Goal: Information Seeking & Learning: Learn about a topic

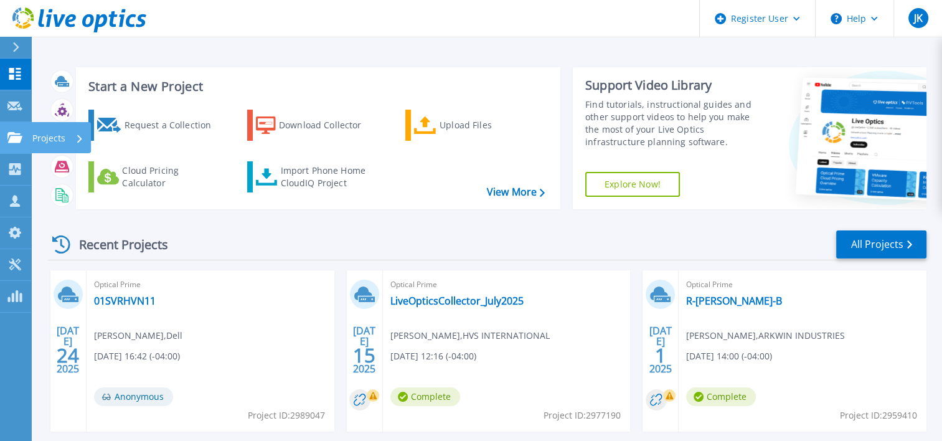
click at [18, 133] on icon at bounding box center [14, 137] width 15 height 11
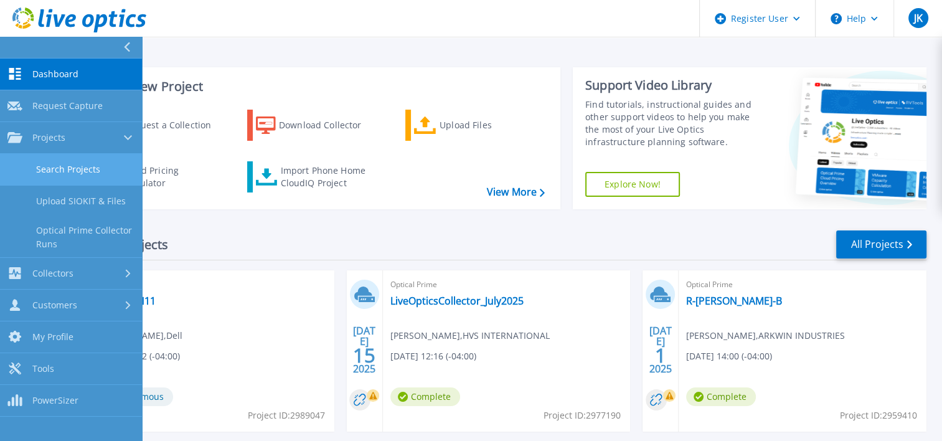
click at [50, 165] on link "Search Projects" at bounding box center [71, 170] width 142 height 32
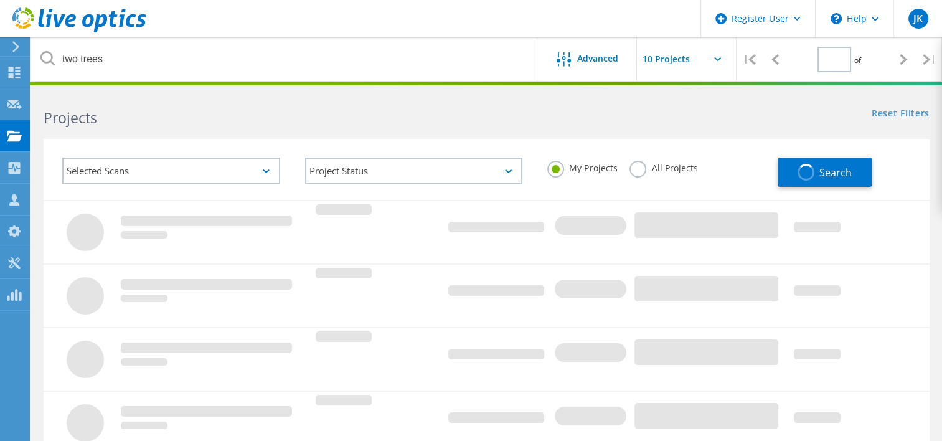
type input "1"
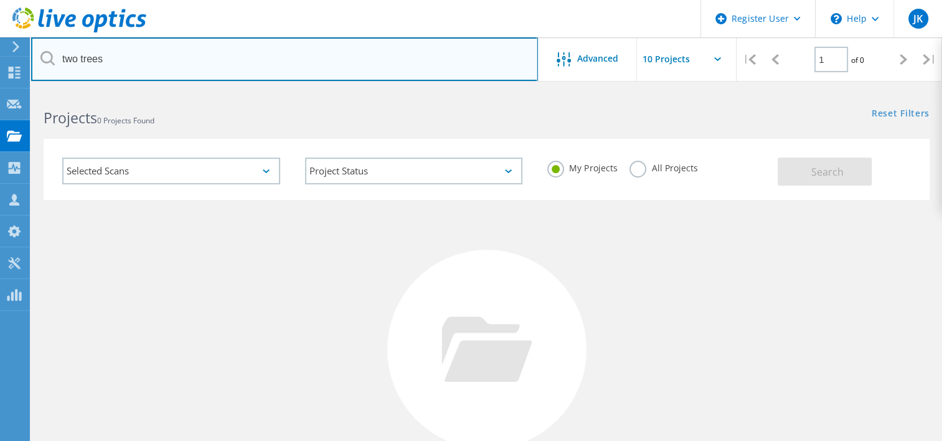
drag, startPoint x: 136, startPoint y: 61, endPoint x: 45, endPoint y: 55, distance: 91.7
click at [45, 55] on div "two trees" at bounding box center [284, 59] width 506 height 44
type input "turbine services"
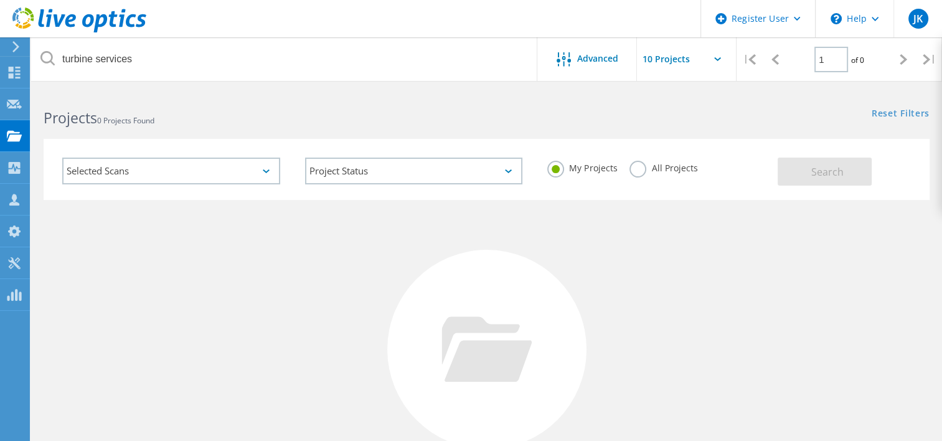
click at [637, 180] on div "My Projects All Projects" at bounding box center [656, 168] width 243 height 46
click at [635, 171] on label "All Projects" at bounding box center [663, 167] width 68 height 12
click at [0, 0] on input "All Projects" at bounding box center [0, 0] width 0 height 0
click at [784, 167] on button "Search" at bounding box center [824, 171] width 94 height 28
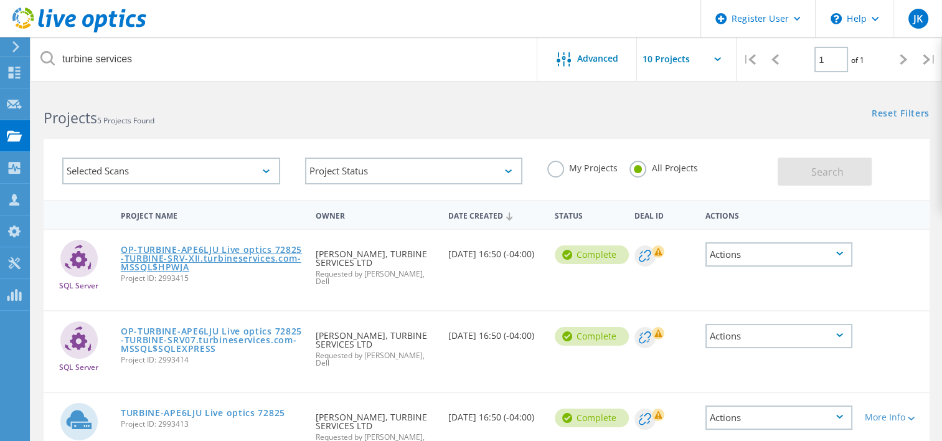
click at [155, 266] on link "OP-TURBINE-APE6LJU Live optics 72825-TURBINE-SRV-XII.turbineservices.com-MSSQL$…" at bounding box center [212, 258] width 182 height 26
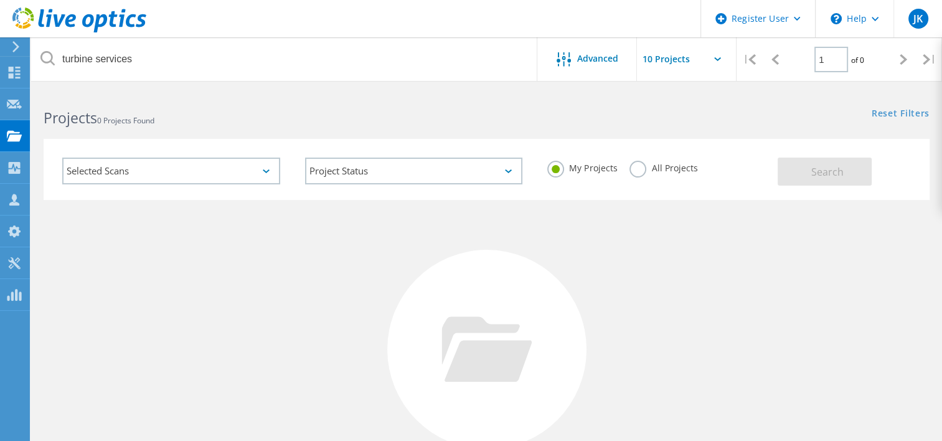
click at [630, 166] on label "All Projects" at bounding box center [663, 167] width 68 height 12
click at [0, 0] on input "All Projects" at bounding box center [0, 0] width 0 height 0
click at [828, 161] on button "Search" at bounding box center [824, 171] width 94 height 28
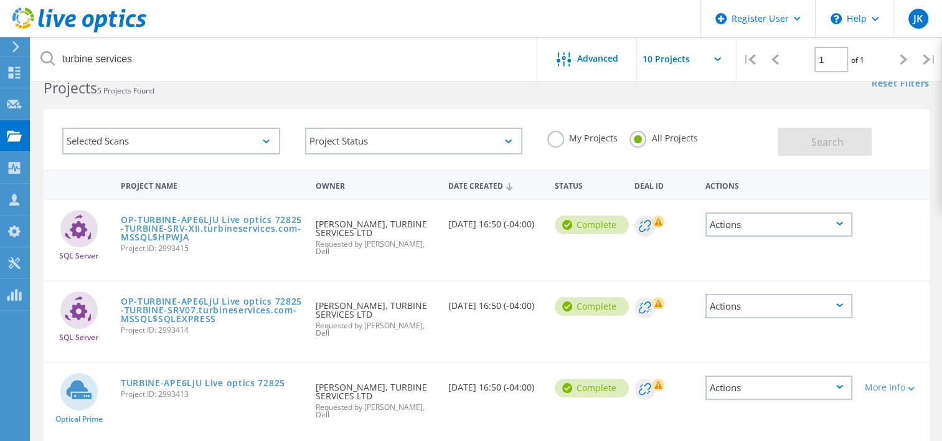
scroll to position [45, 0]
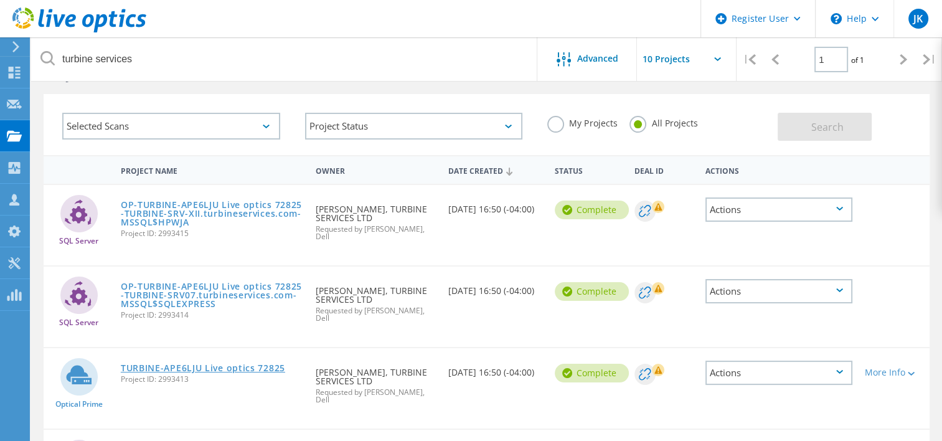
click at [230, 363] on link "TURBINE-APE6LJU Live optics 72825" at bounding box center [203, 367] width 164 height 9
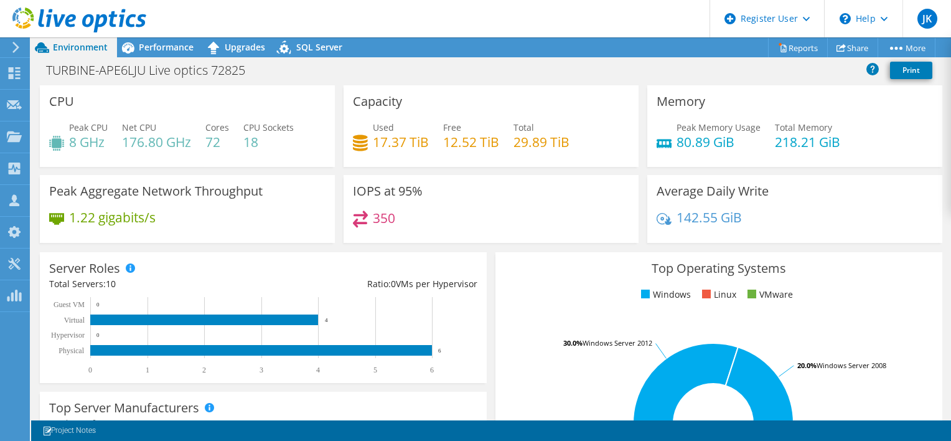
click at [515, 316] on rect at bounding box center [713, 423] width 417 height 218
click at [901, 327] on rect at bounding box center [713, 423] width 417 height 218
click at [879, 304] on div "Top Operating Systems Windows Linux VMware 50.0% Windows Server 2019 30.0% Wind…" at bounding box center [718, 401] width 447 height 298
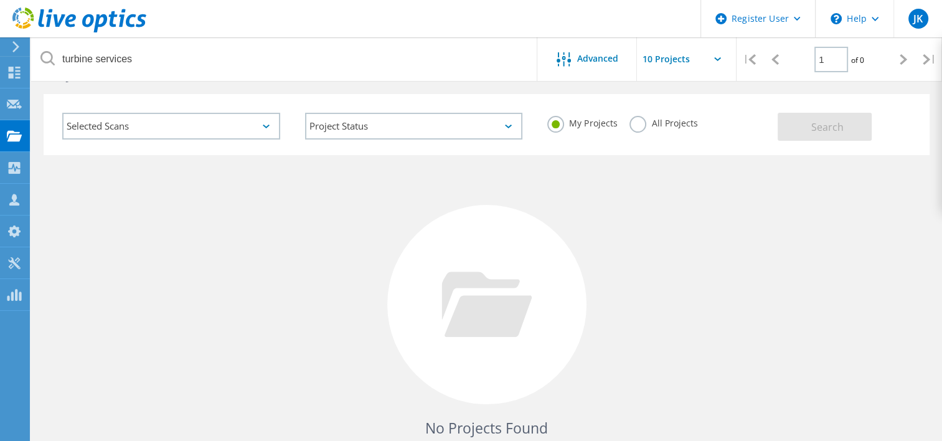
scroll to position [45, 0]
click at [633, 128] on label "All Projects" at bounding box center [663, 122] width 68 height 12
click at [0, 0] on input "All Projects" at bounding box center [0, 0] width 0 height 0
click at [809, 134] on button "Search" at bounding box center [824, 127] width 94 height 28
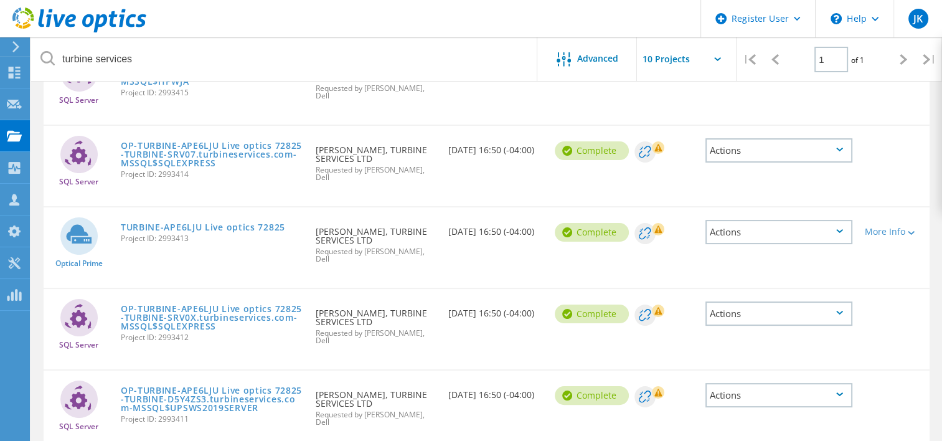
scroll to position [0, 0]
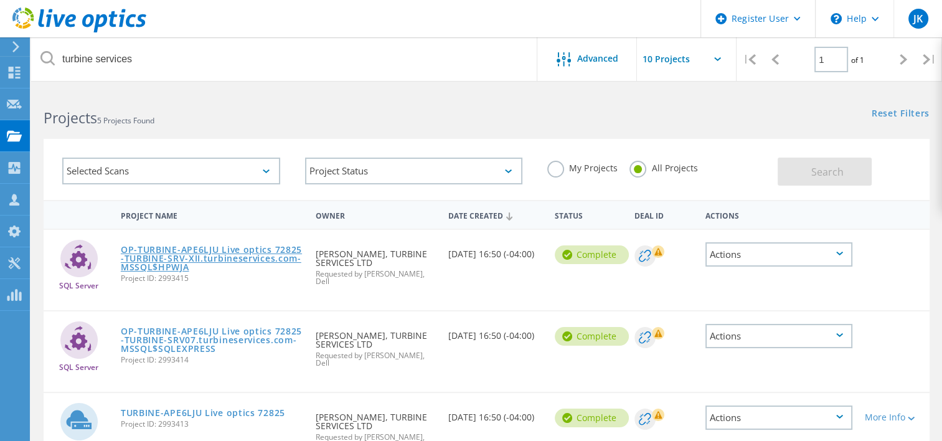
click at [243, 256] on link "OP-TURBINE-APE6LJU Live optics 72825-TURBINE-SRV-XII.turbineservices.com-MSSQL$…" at bounding box center [212, 258] width 182 height 26
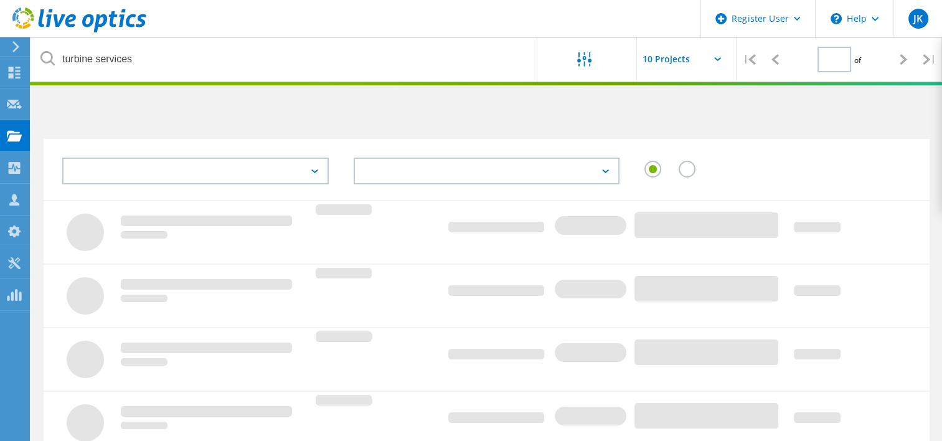
type input "1"
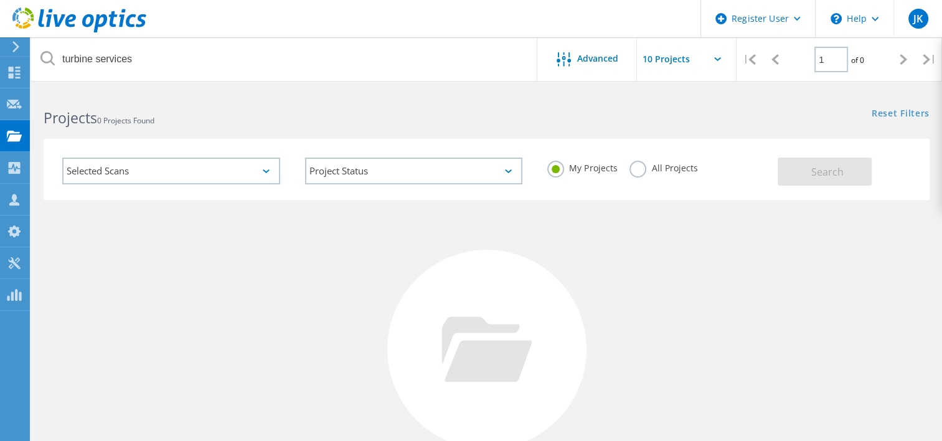
click at [637, 169] on label "All Projects" at bounding box center [663, 167] width 68 height 12
click at [0, 0] on input "All Projects" at bounding box center [0, 0] width 0 height 0
click at [782, 171] on button "Search" at bounding box center [824, 171] width 94 height 28
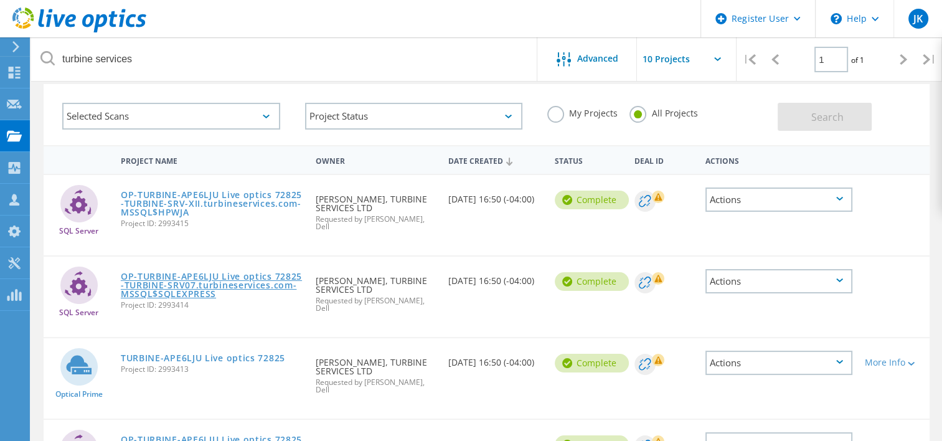
scroll to position [54, 0]
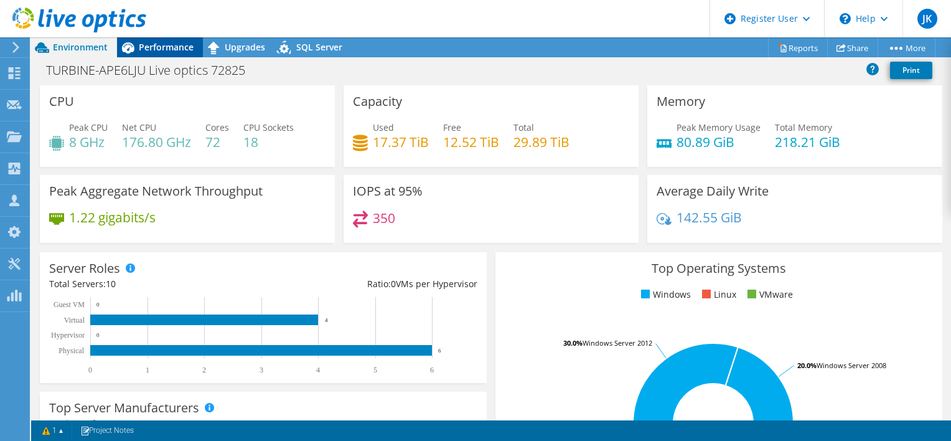
click at [156, 48] on span "Performance" at bounding box center [166, 47] width 55 height 12
